Goal: Transaction & Acquisition: Register for event/course

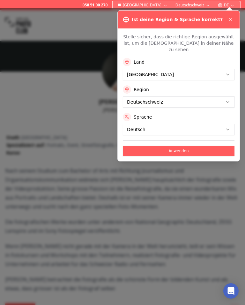
click at [196, 147] on button "Anwenden" at bounding box center [179, 151] width 112 height 10
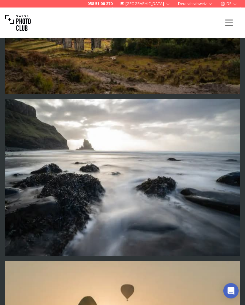
scroll to position [3010, 0]
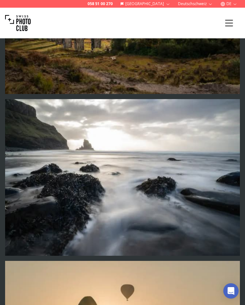
click at [230, 23] on icon "Menu" at bounding box center [229, 22] width 11 height 11
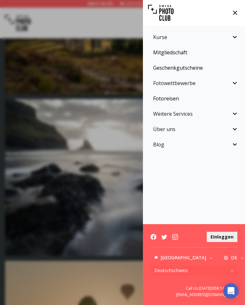
click at [180, 99] on link "Fotoreisen" at bounding box center [194, 98] width 95 height 13
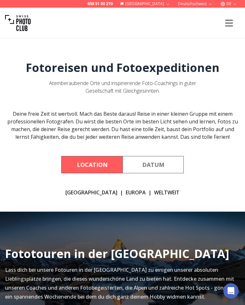
click at [172, 163] on button "Datum" at bounding box center [153, 164] width 61 height 17
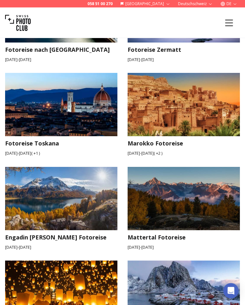
scroll to position [315, 0]
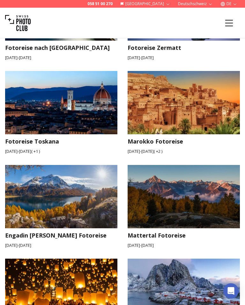
click at [65, 236] on h3 "Engadin [PERSON_NAME] Fotoreise" at bounding box center [61, 235] width 112 height 9
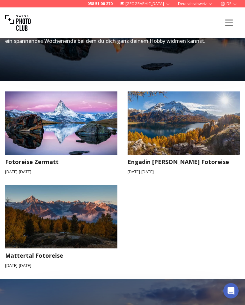
scroll to position [256, 0]
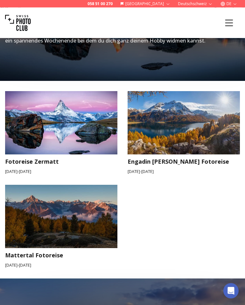
click at [76, 241] on img at bounding box center [61, 217] width 124 height 70
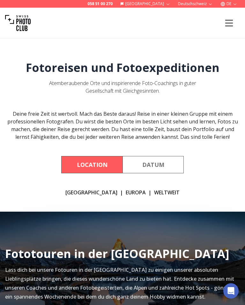
click at [102, 171] on button "Location" at bounding box center [91, 164] width 61 height 17
click at [92, 167] on button "Location" at bounding box center [91, 164] width 61 height 17
click at [100, 194] on link "[GEOGRAPHIC_DATA]" at bounding box center [91, 192] width 52 height 8
click at [154, 165] on button "Datum" at bounding box center [153, 164] width 61 height 17
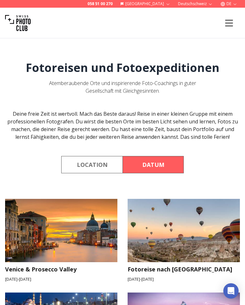
click at [68, 240] on img at bounding box center [61, 230] width 124 height 70
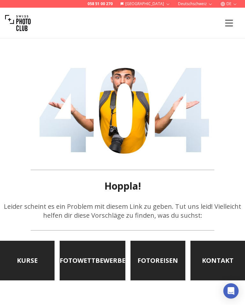
click at [112, 261] on link "FOTOWETTBEWERBE" at bounding box center [93, 261] width 66 height 40
